Goal: Download file/media

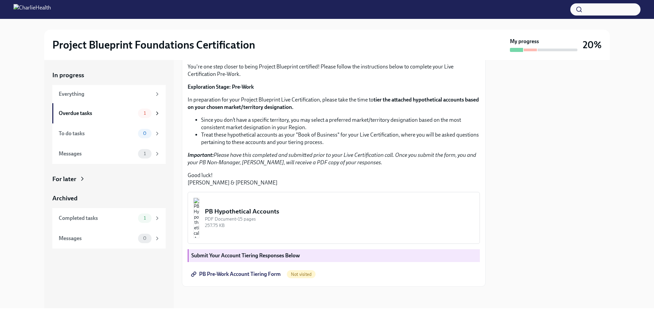
scroll to position [132, 0]
click at [199, 226] on img "button" at bounding box center [196, 218] width 6 height 40
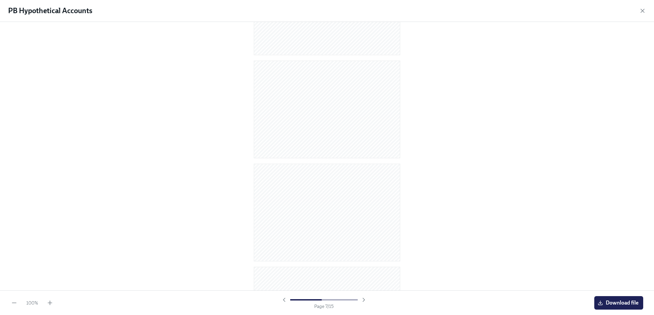
scroll to position [0, 0]
click at [128, 116] on div at bounding box center [327, 154] width 632 height 255
click at [616, 303] on span "Download file" at bounding box center [618, 303] width 39 height 7
click at [363, 300] on icon "button" at bounding box center [363, 300] width 7 height 7
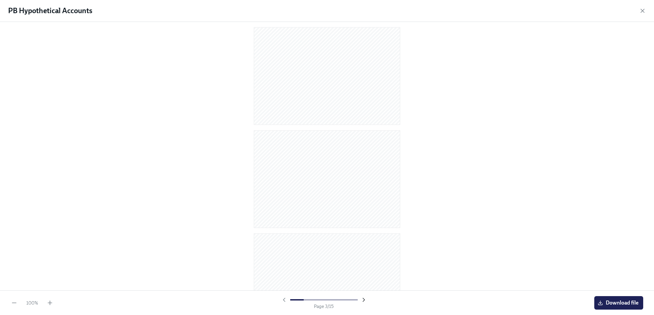
click at [363, 300] on icon "button" at bounding box center [363, 300] width 7 height 7
click at [27, 18] on div "PB Hypothetical Accounts" at bounding box center [327, 11] width 654 height 22
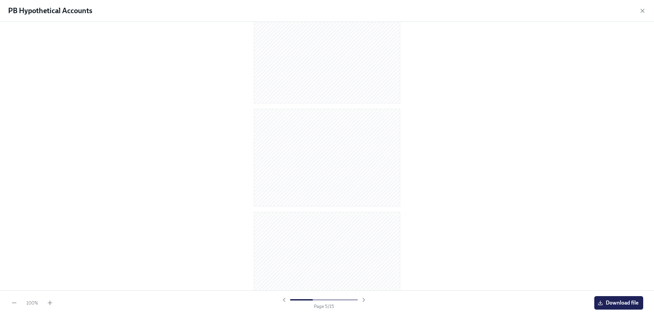
scroll to position [347, 0]
click at [426, 158] on div at bounding box center [327, 144] width 211 height 103
click at [444, 144] on div at bounding box center [327, 156] width 654 height 269
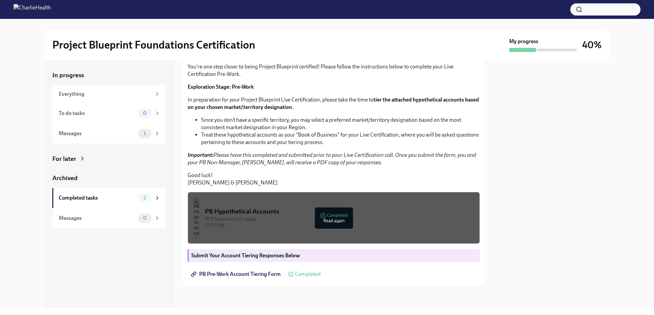
scroll to position [132, 0]
click at [125, 139] on div "Messages 1" at bounding box center [108, 133] width 113 height 20
